Goal: Information Seeking & Learning: Learn about a topic

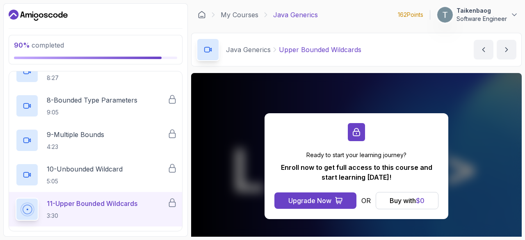
scroll to position [278, 0]
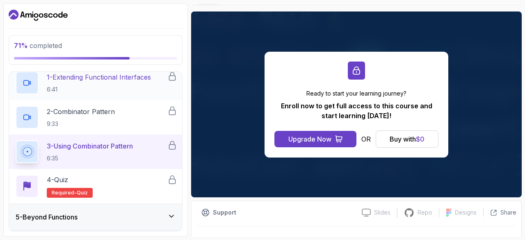
scroll to position [136, 0]
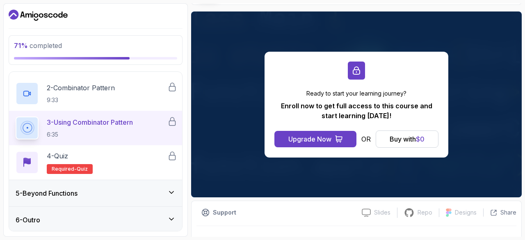
click at [140, 188] on div "5 - Beyond Functions" at bounding box center [96, 193] width 160 height 10
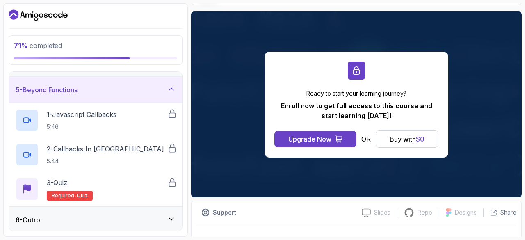
scroll to position [0, 0]
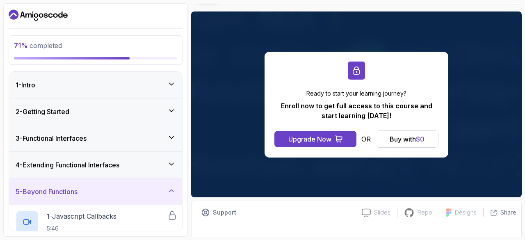
click at [132, 142] on div "3 - Functional Interfaces" at bounding box center [96, 138] width 160 height 10
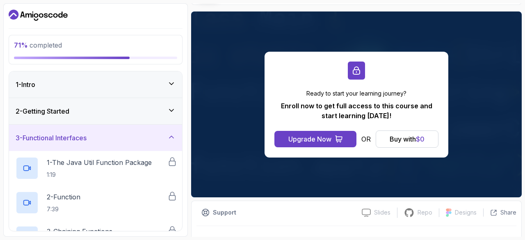
click at [132, 142] on div "3 - Functional Interfaces" at bounding box center [96, 138] width 160 height 10
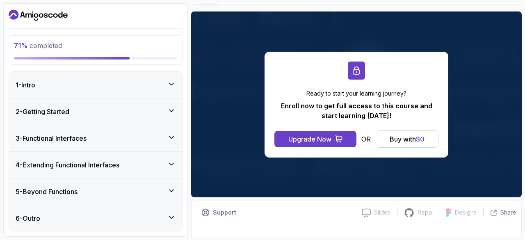
click at [139, 196] on div "5 - Beyond Functions" at bounding box center [95, 192] width 173 height 26
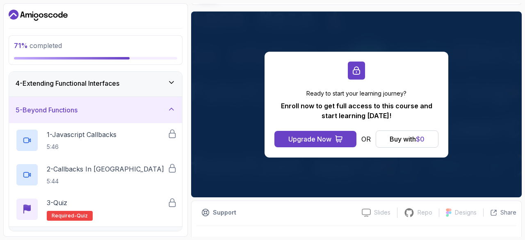
scroll to position [102, 0]
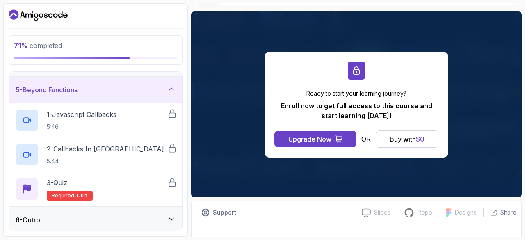
click at [139, 88] on div "5 - Beyond Functions" at bounding box center [96, 90] width 160 height 10
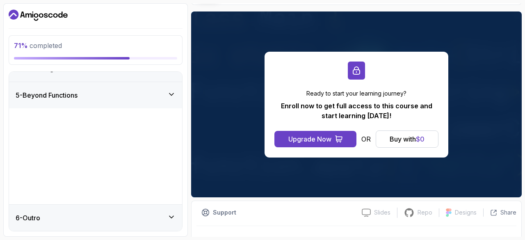
scroll to position [0, 0]
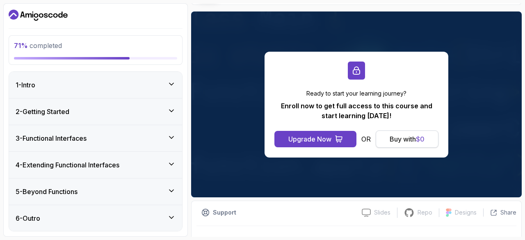
click at [411, 139] on div "Buy with $ 0" at bounding box center [407, 139] width 35 height 10
